Goal: Communication & Community: Answer question/provide support

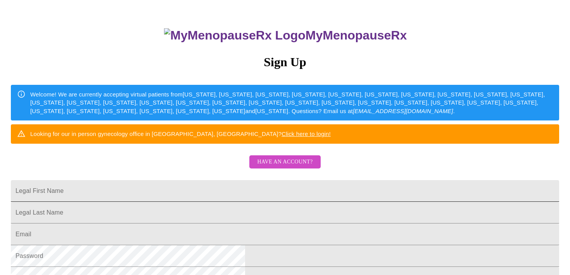
scroll to position [108, 0]
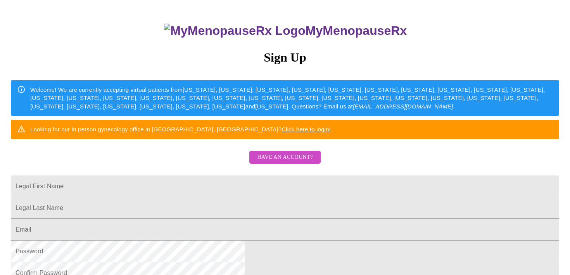
click at [274, 153] on span "Have an account?" at bounding box center [284, 158] width 55 height 10
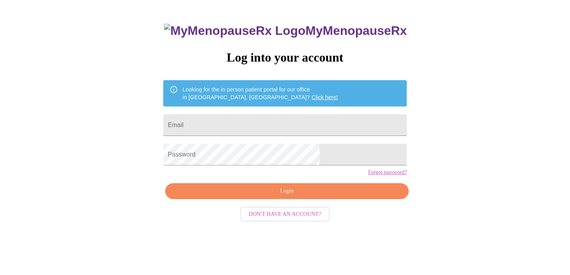
scroll to position [10, 0]
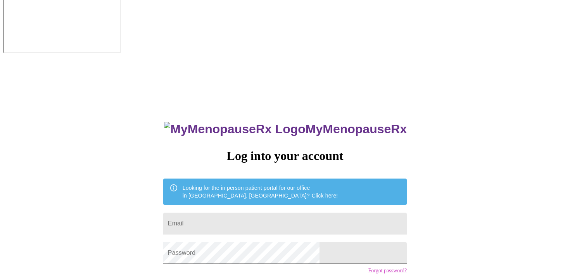
click at [229, 213] on input "Email" at bounding box center [285, 224] width 244 height 22
type input "[EMAIL_ADDRESS][DOMAIN_NAME]"
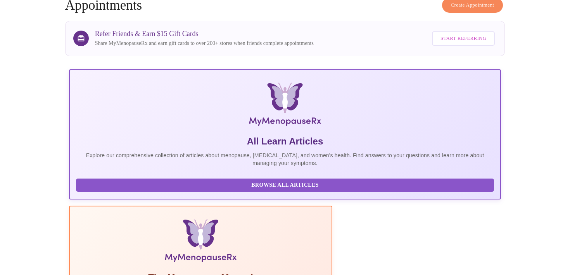
scroll to position [110, 0]
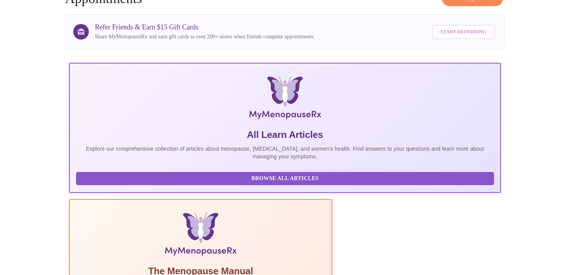
drag, startPoint x: 161, startPoint y: 206, endPoint x: 123, endPoint y: 203, distance: 37.7
copy h3 "[PERSON_NAME]"
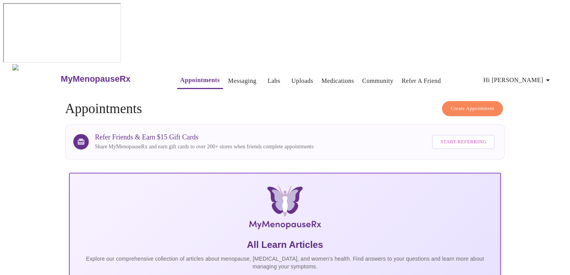
click at [228, 76] on link "Messaging" at bounding box center [242, 81] width 28 height 11
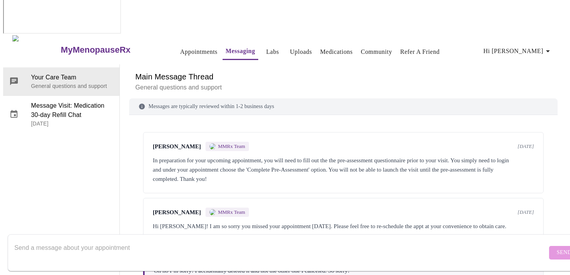
scroll to position [110, 0]
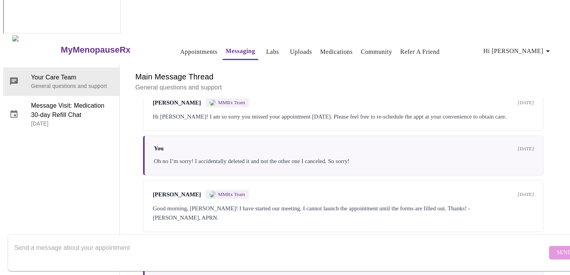
click at [61, 241] on textarea "Send a message about your appointment" at bounding box center [280, 252] width 533 height 25
paste textarea "[PERSON_NAME]"
click at [124, 240] on textarea "This message is for [PERSON_NAME]." at bounding box center [280, 252] width 533 height 25
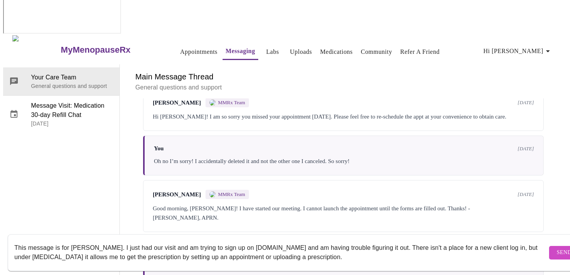
click at [327, 251] on textarea "This message is for [PERSON_NAME]. I just had our visit and am trying to sign u…" at bounding box center [280, 252] width 533 height 25
type textarea "This message is for [PERSON_NAME]. I just had our visit and am trying to sign u…"
click at [557, 248] on span "Send" at bounding box center [564, 253] width 15 height 10
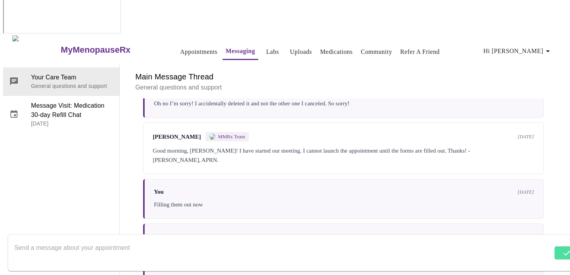
scroll to position [175, 0]
